Goal: Check status: Check status

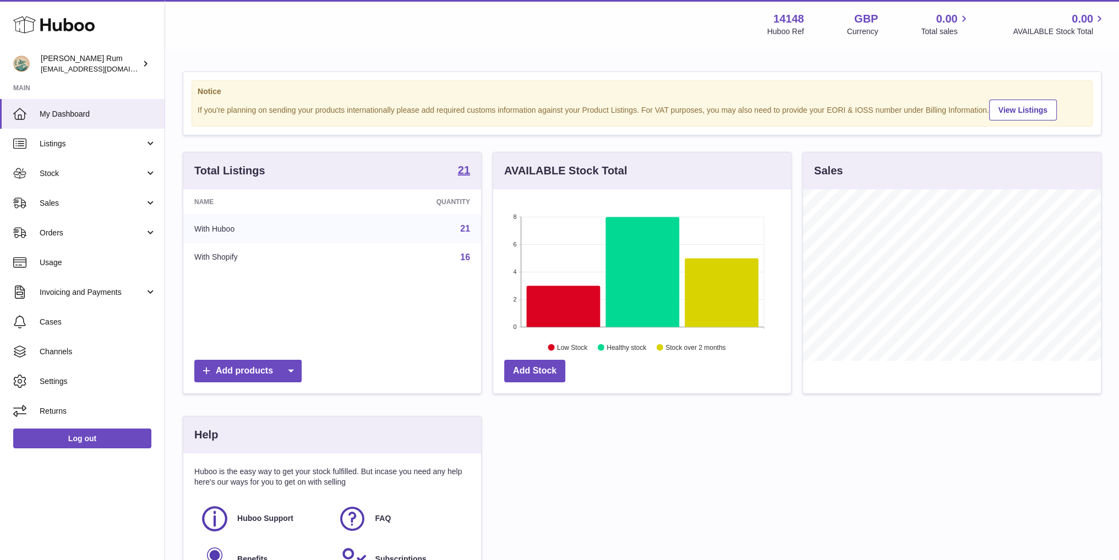
scroll to position [172, 300]
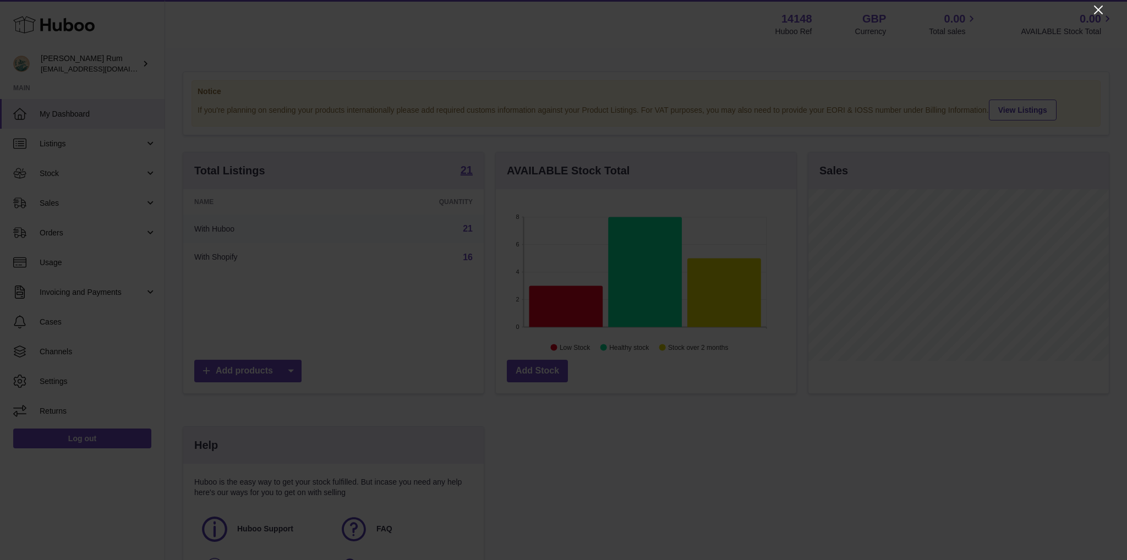
click at [1095, 14] on icon "Close" at bounding box center [1098, 10] width 9 height 9
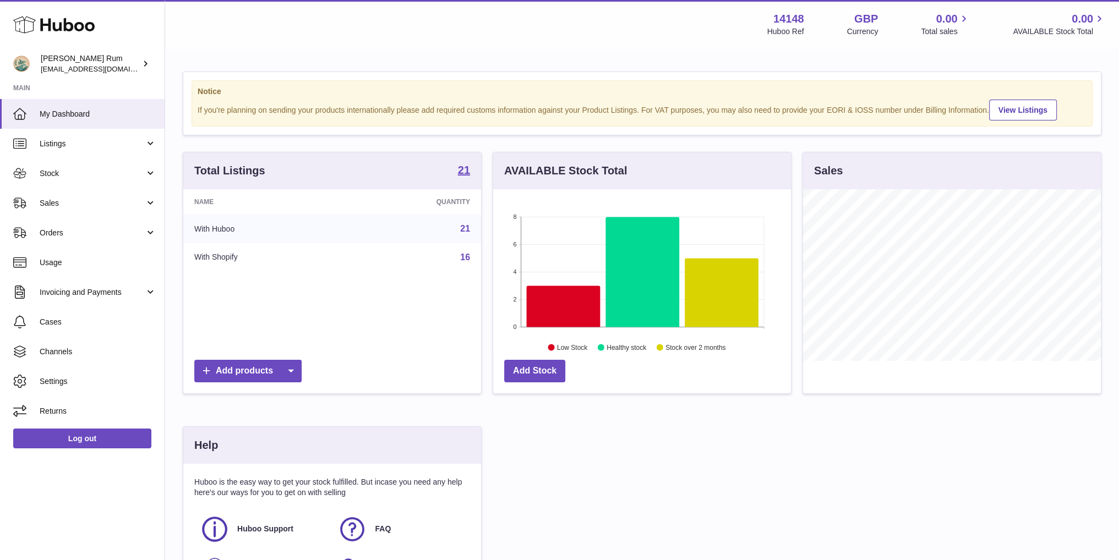
scroll to position [550110, 549984]
click at [580, 303] on icon at bounding box center [563, 306] width 74 height 41
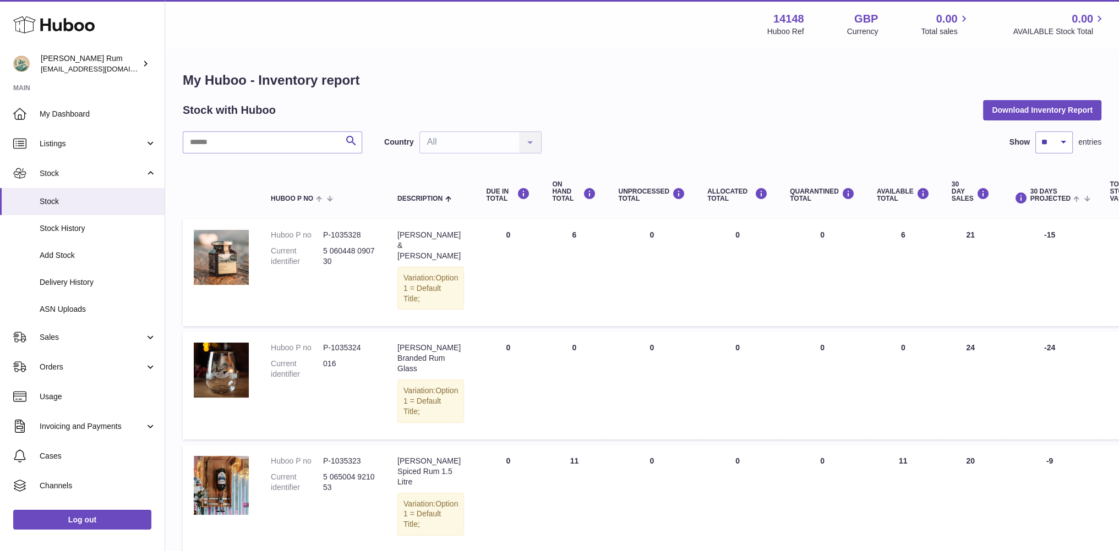
click at [675, 87] on h1 "My Huboo - Inventory report" at bounding box center [642, 81] width 918 height 18
click at [757, 138] on div "Search Country All All No elements found. Consider changing the search query. L…" at bounding box center [642, 143] width 918 height 22
click at [85, 204] on span "Stock" at bounding box center [98, 201] width 117 height 10
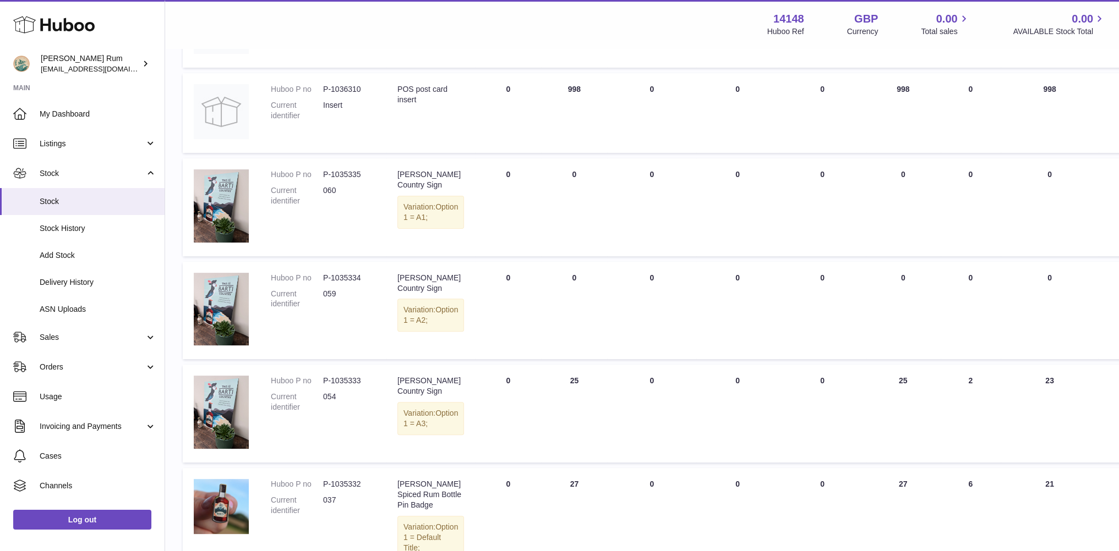
scroll to position [696, 0]
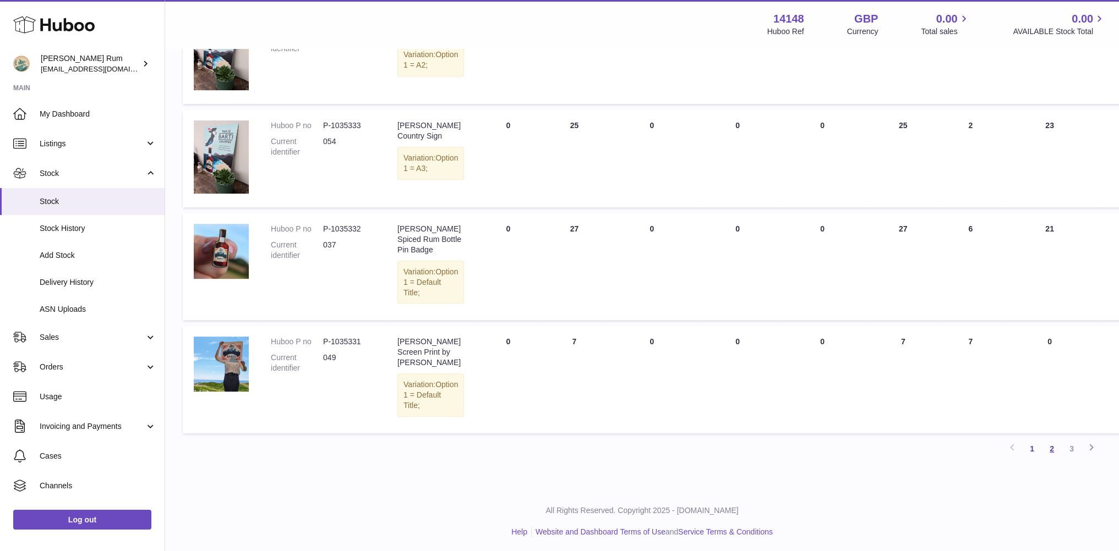
click at [1054, 449] on link "2" at bounding box center [1052, 449] width 20 height 20
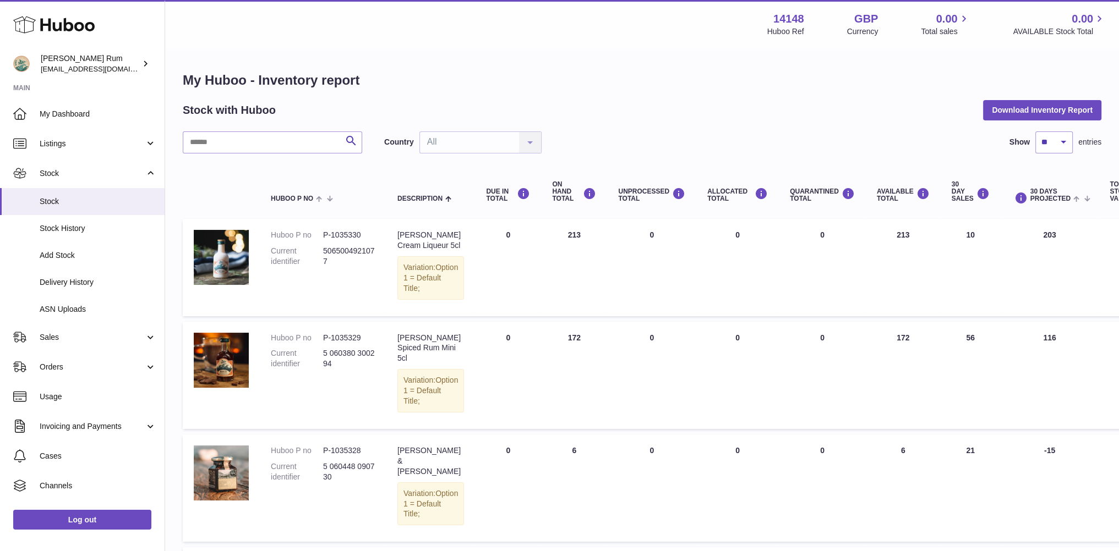
click at [777, 132] on div "Search Country All All No elements found. Consider changing the search query. L…" at bounding box center [642, 143] width 918 height 22
